Goal: Find specific page/section: Find specific page/section

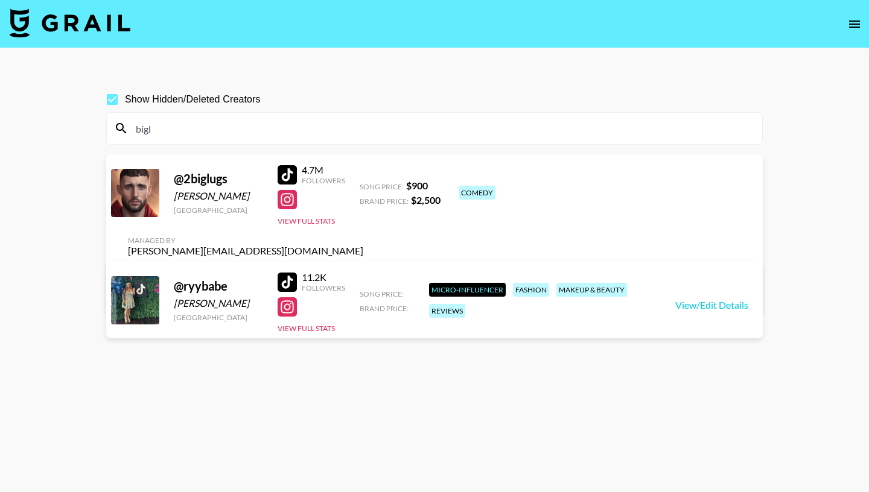
click at [188, 132] on input "bigl" at bounding box center [442, 128] width 626 height 19
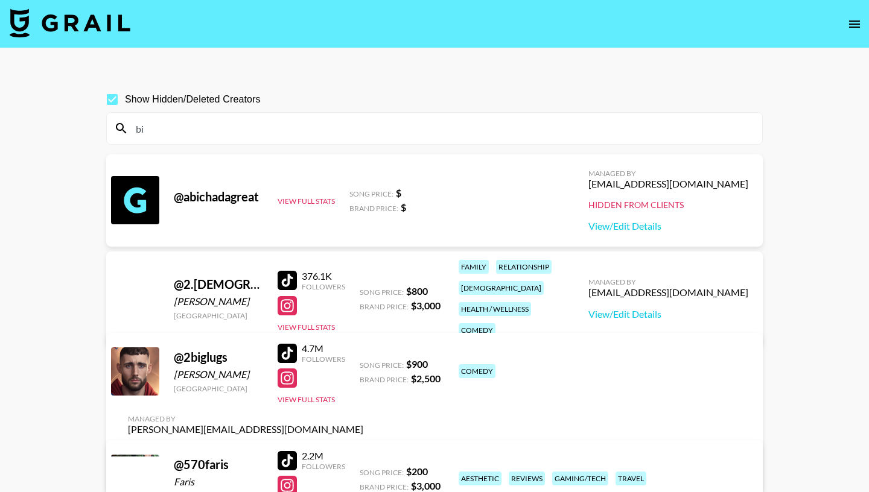
type input "b"
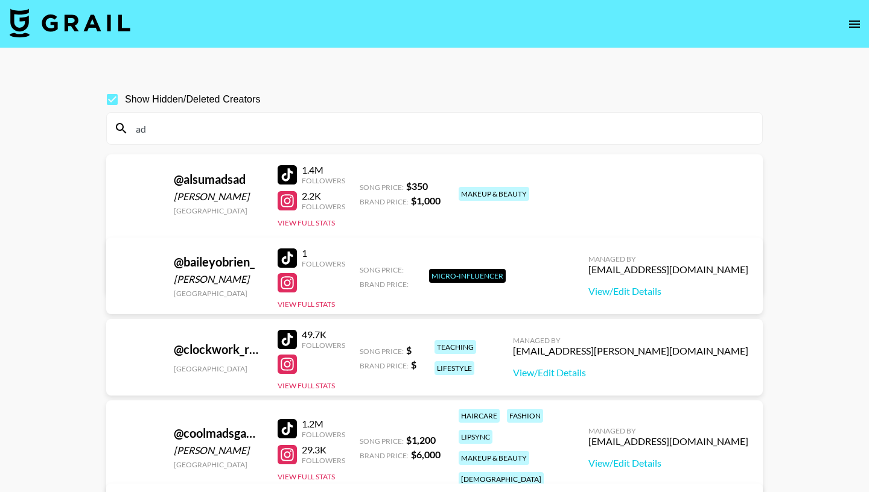
type input "a"
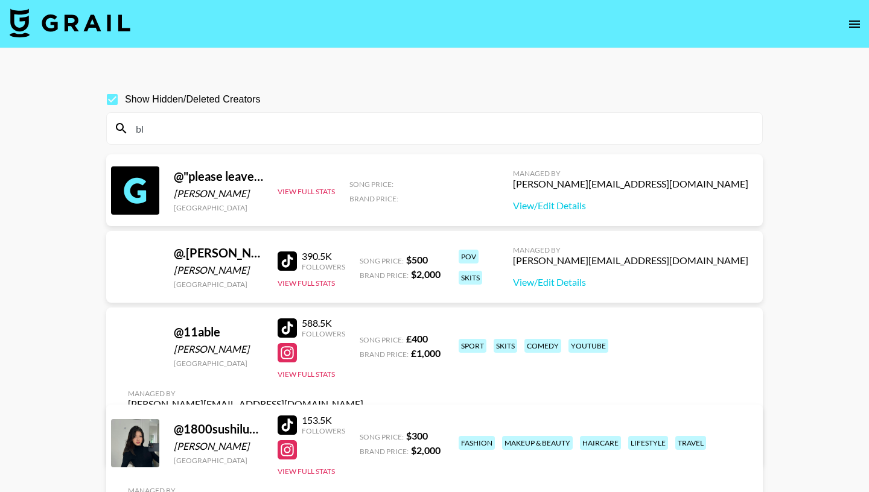
type input "b"
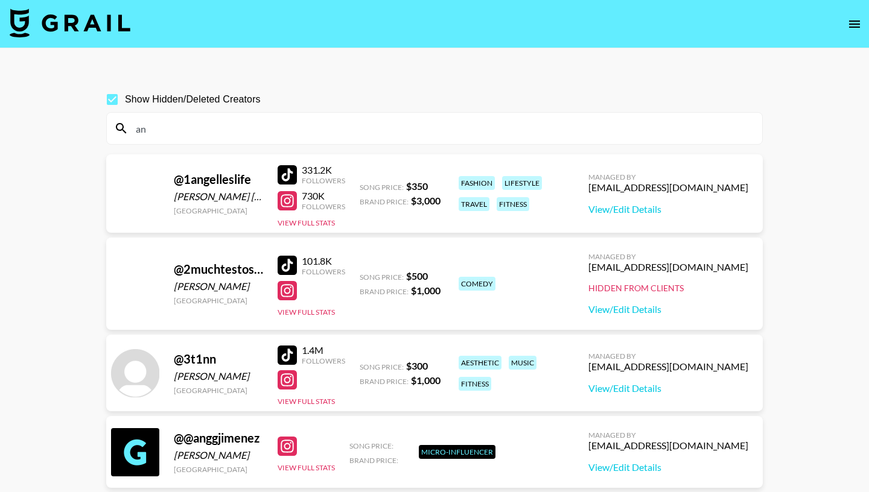
type input "a"
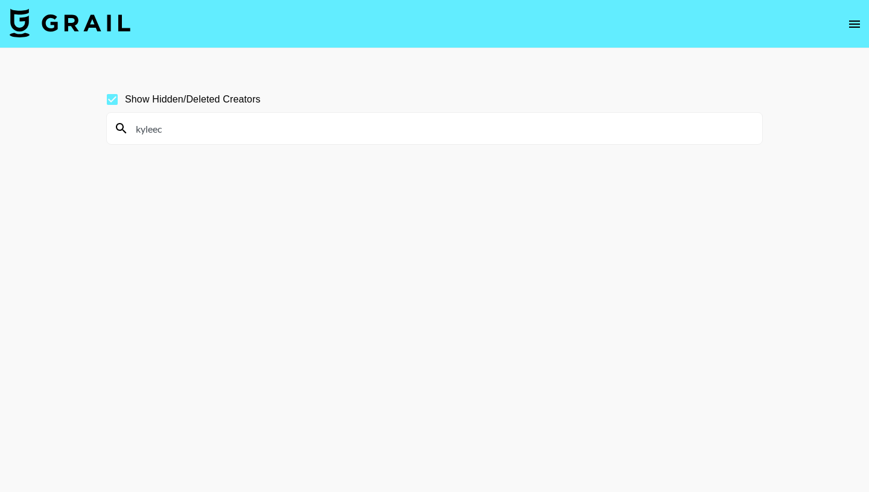
drag, startPoint x: 172, startPoint y: 127, endPoint x: 92, endPoint y: 127, distance: 79.7
click at [129, 127] on input "kyleec" at bounding box center [442, 128] width 626 height 19
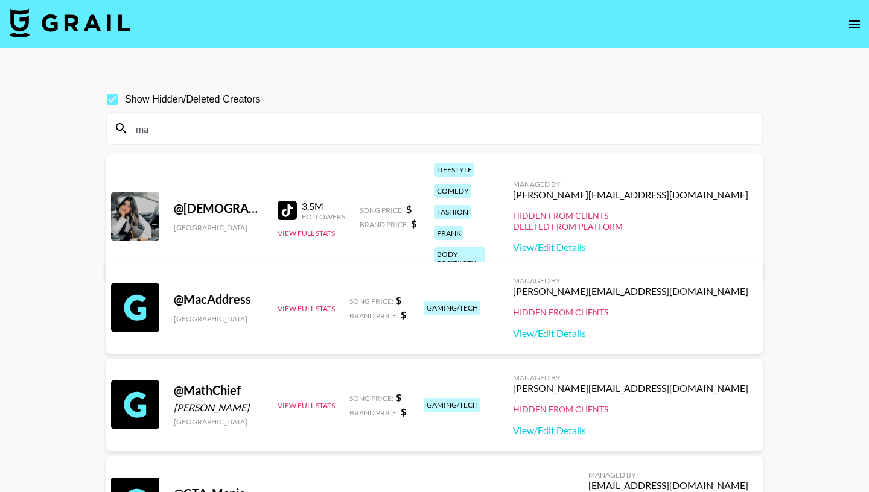
type input "m"
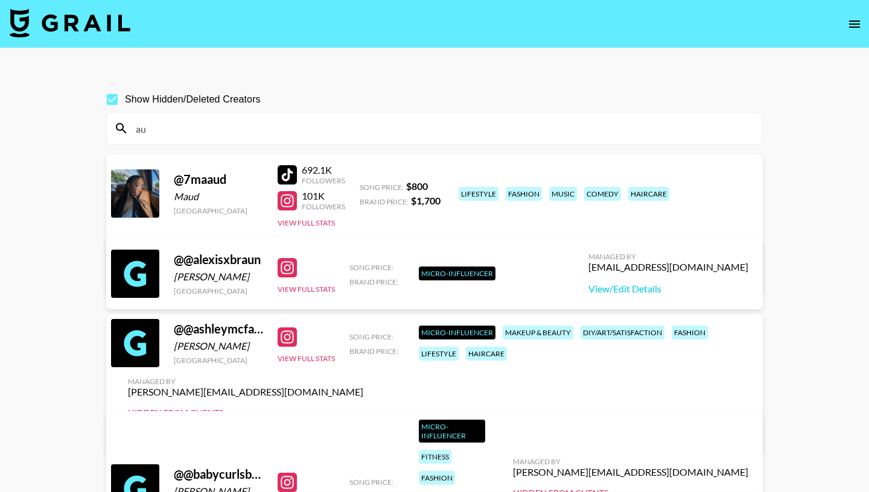
type input "a"
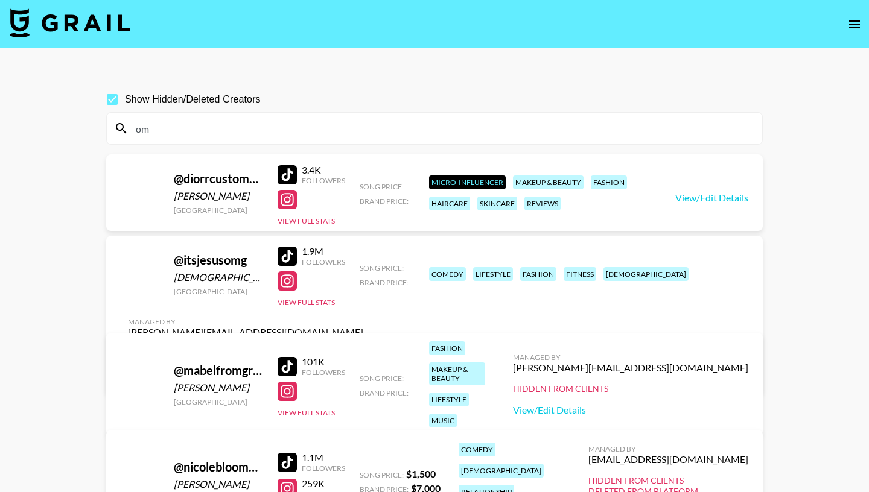
type input "o"
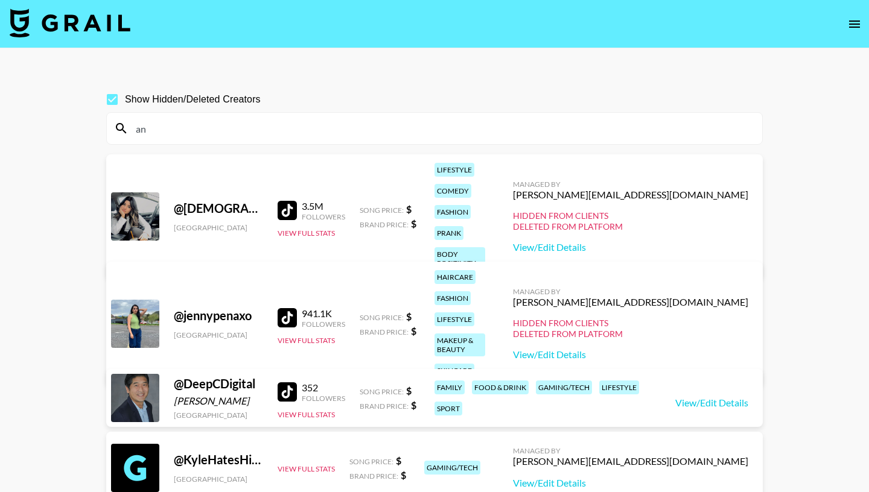
type input "a"
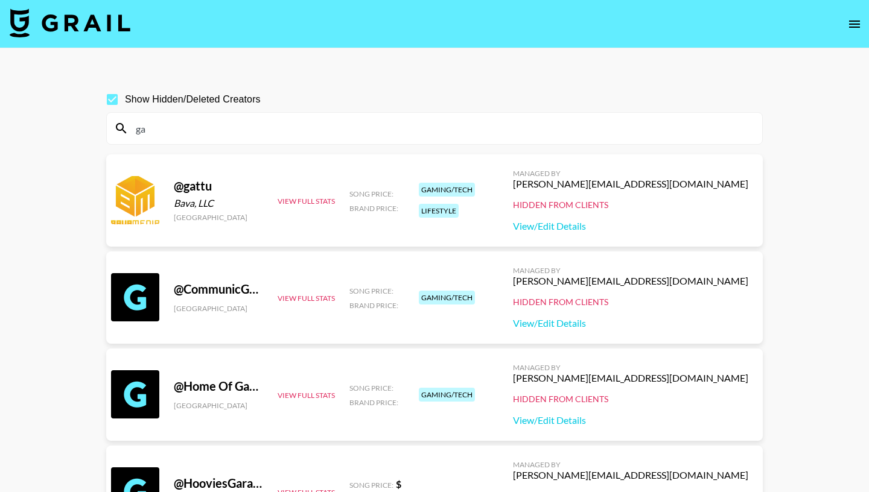
type input "g"
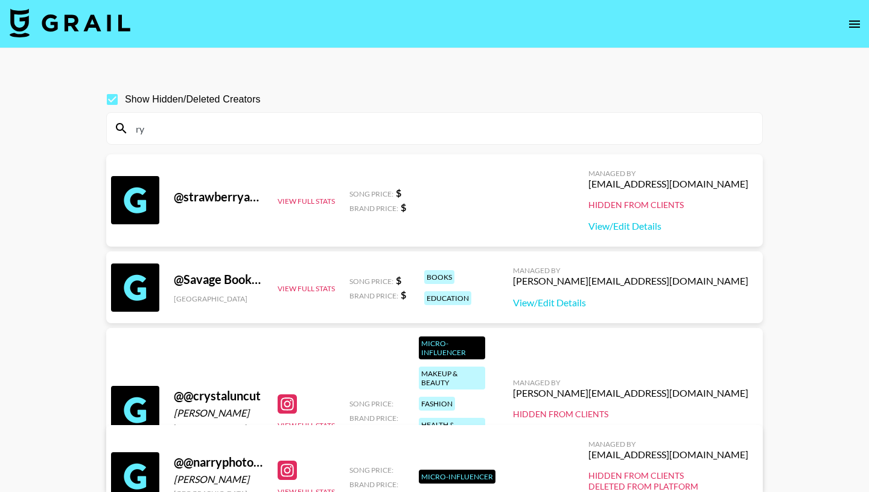
type input "r"
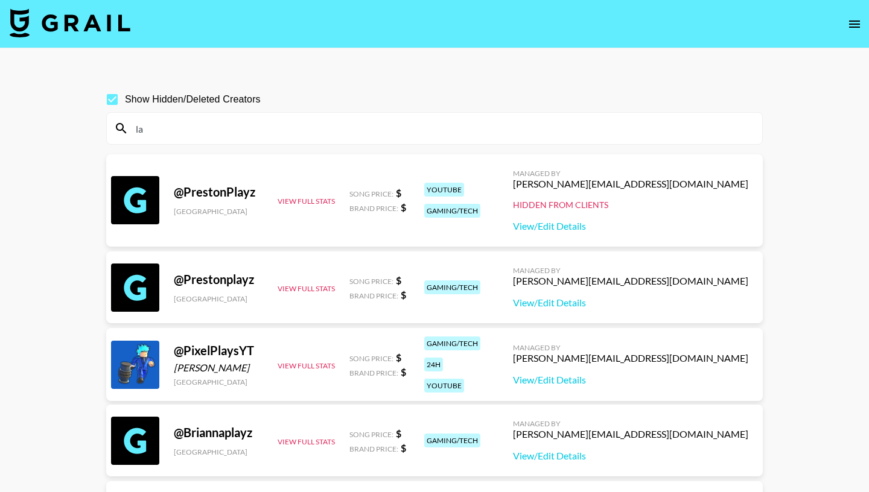
type input "l"
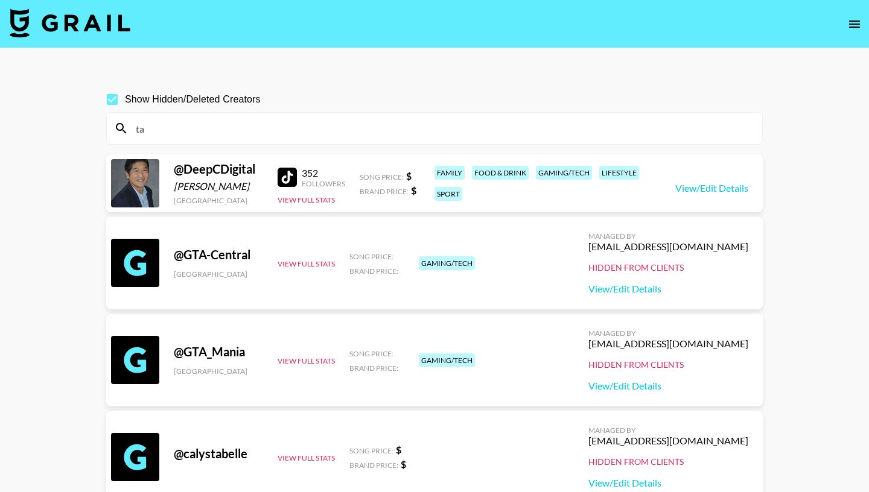
type input "t"
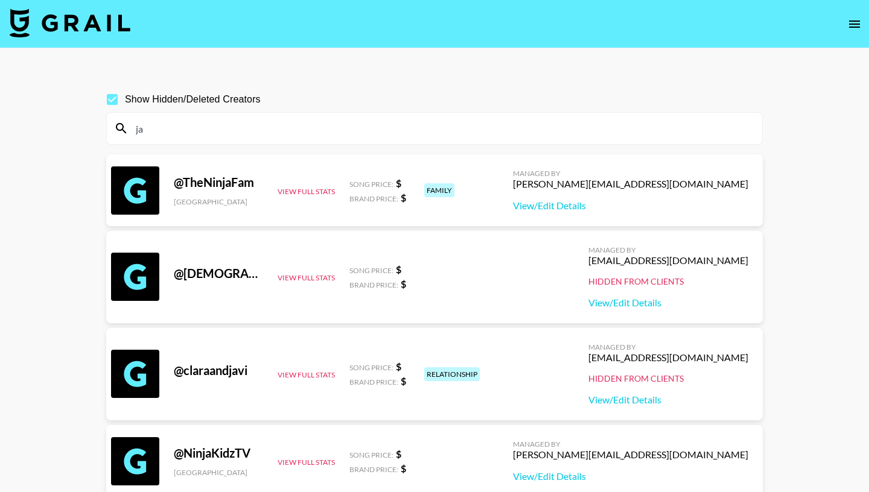
type input "j"
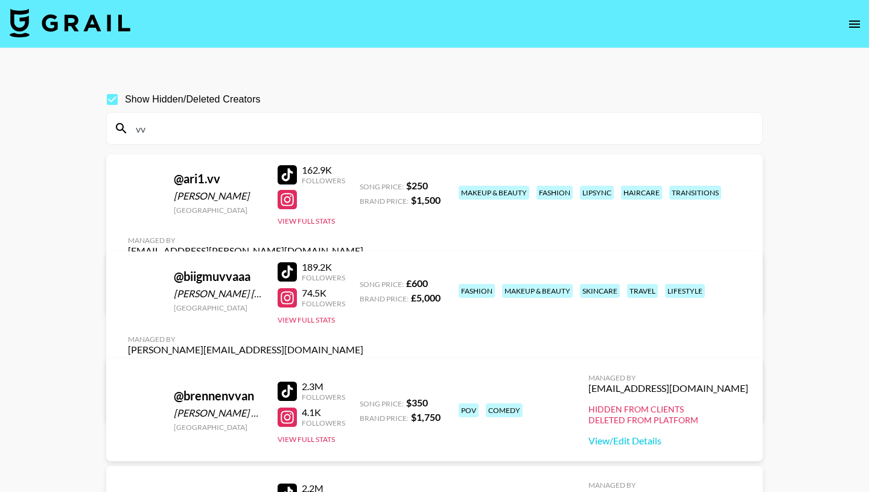
type input "v"
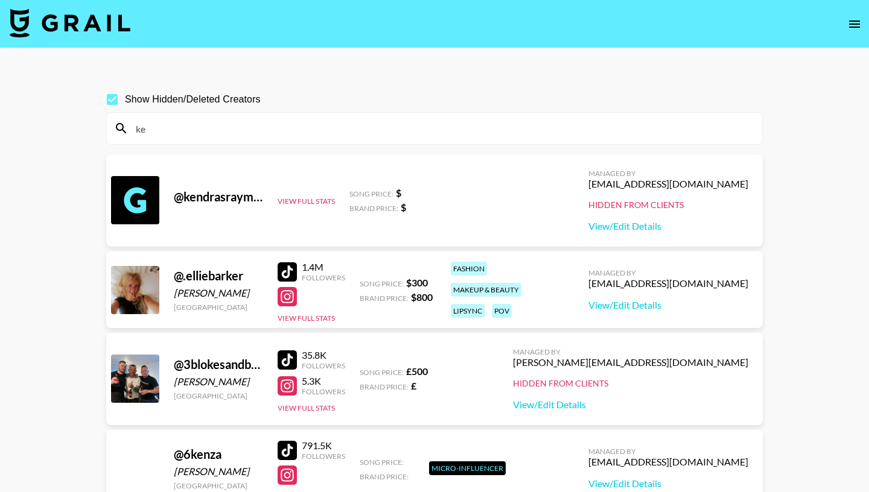
type input "k"
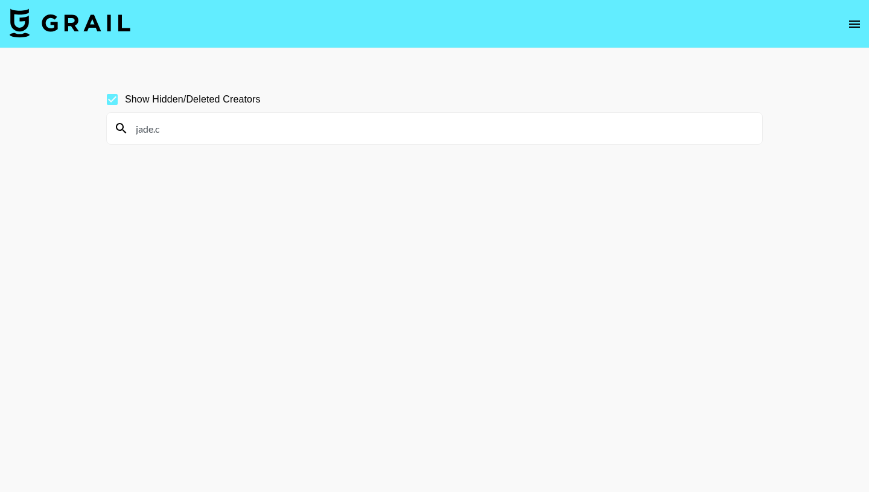
type input "jade.c"
